Goal: Communication & Community: Connect with others

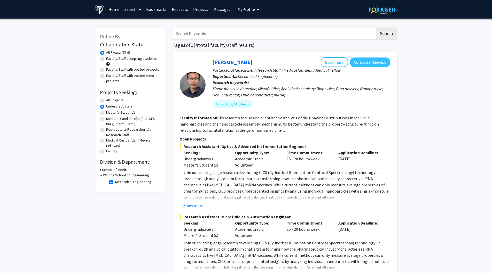
click at [220, 9] on link "Messages" at bounding box center [222, 9] width 22 height 18
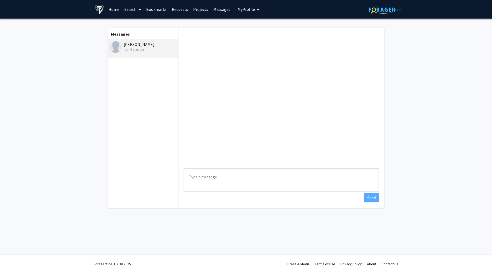
scroll to position [120, 0]
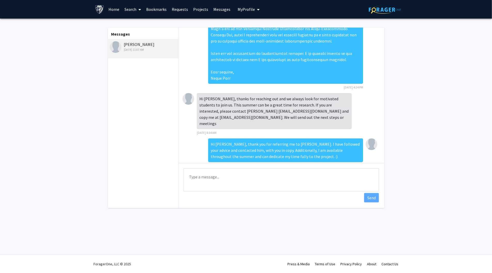
click at [177, 9] on link "Requests" at bounding box center [179, 9] width 21 height 18
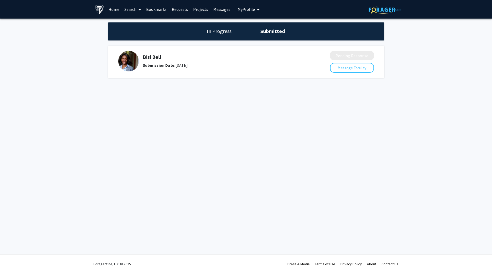
click at [212, 62] on div "Submission Date: [DATE]" at bounding box center [223, 65] width 160 height 6
click at [344, 68] on button "Message Faculty" at bounding box center [352, 68] width 44 height 10
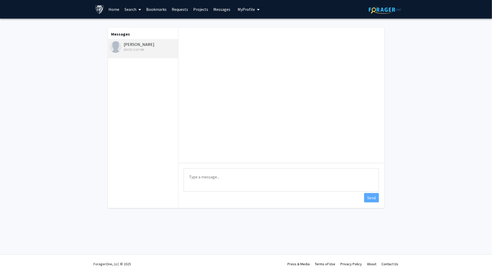
scroll to position [120, 0]
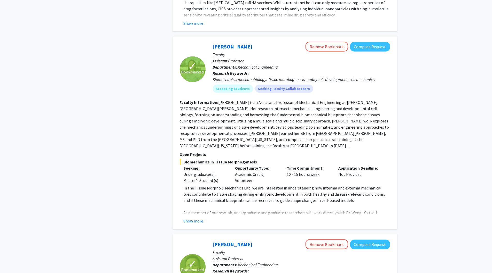
scroll to position [327, 0]
